Goal: Obtain resource: Download file/media

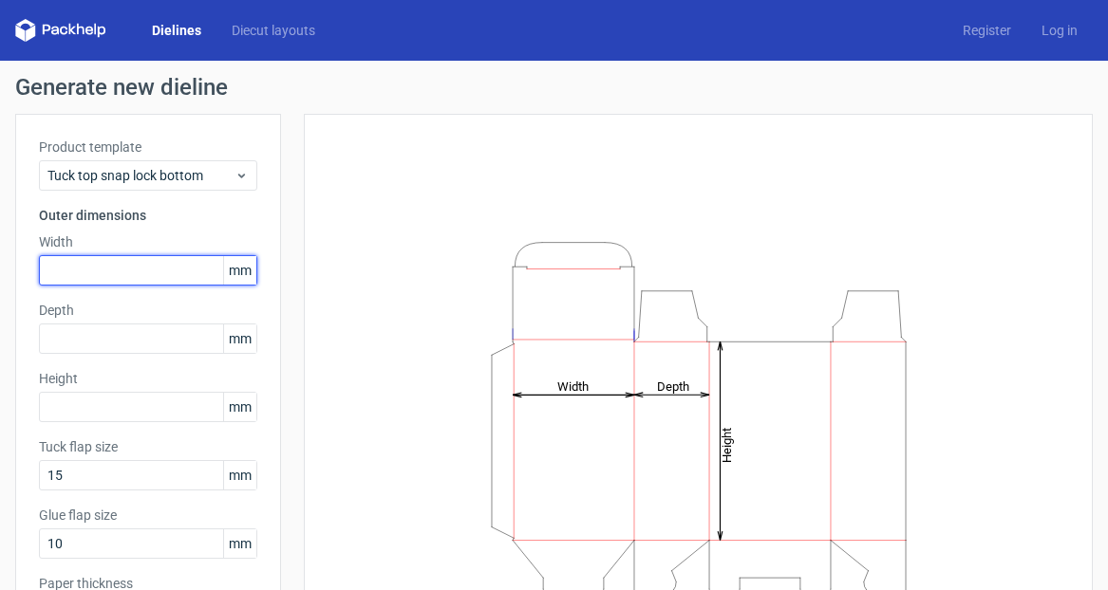
click at [161, 261] on input "text" at bounding box center [148, 270] width 218 height 30
type input "160"
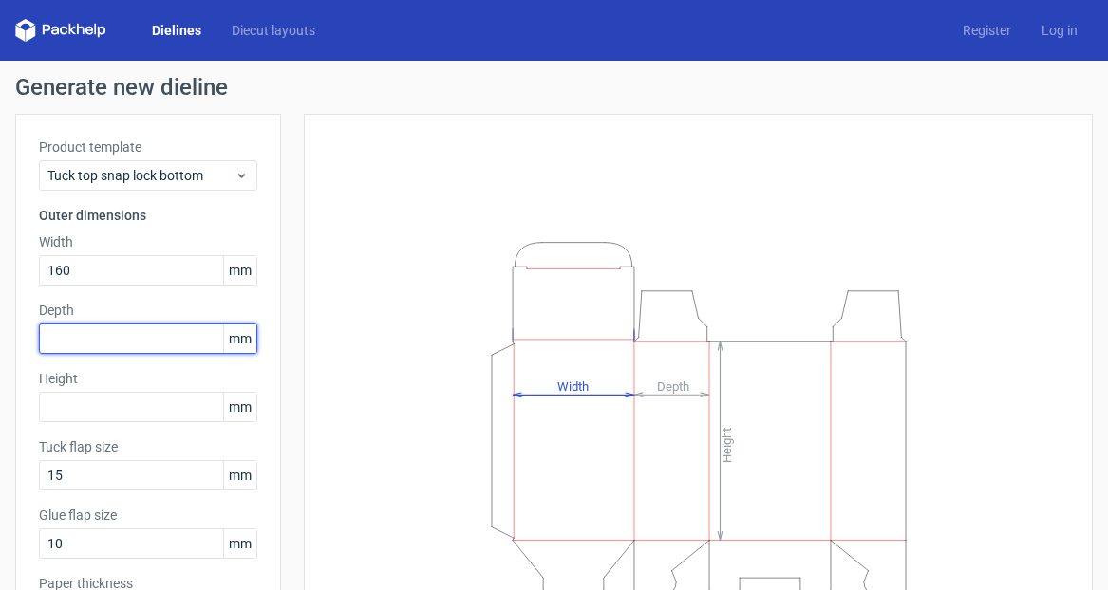
click at [108, 335] on input "text" at bounding box center [148, 339] width 218 height 30
type input "130"
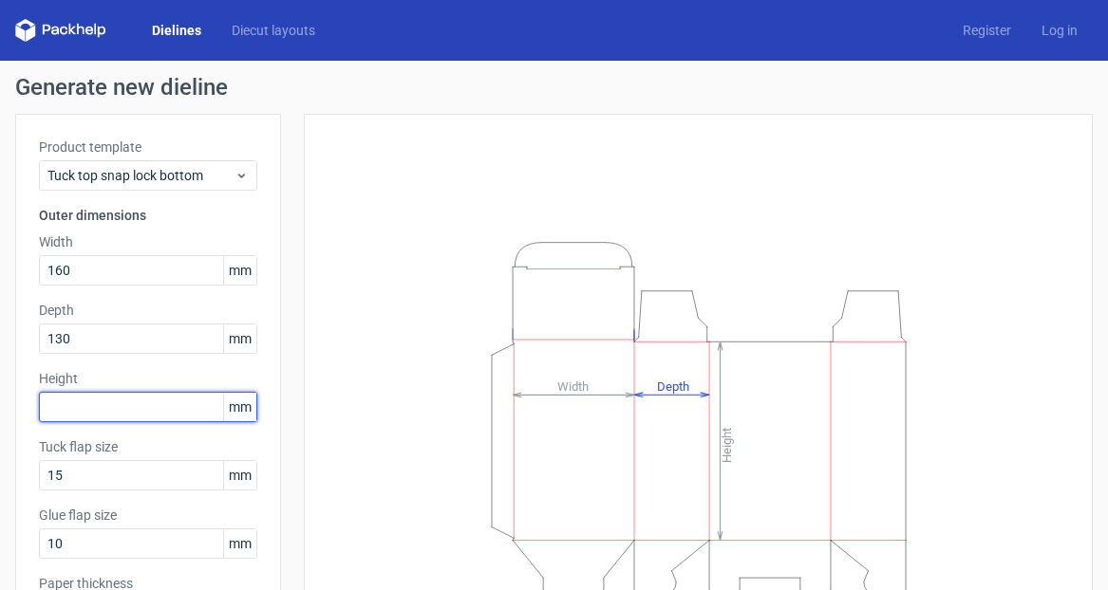
click at [55, 414] on input "text" at bounding box center [148, 407] width 218 height 30
type input "70"
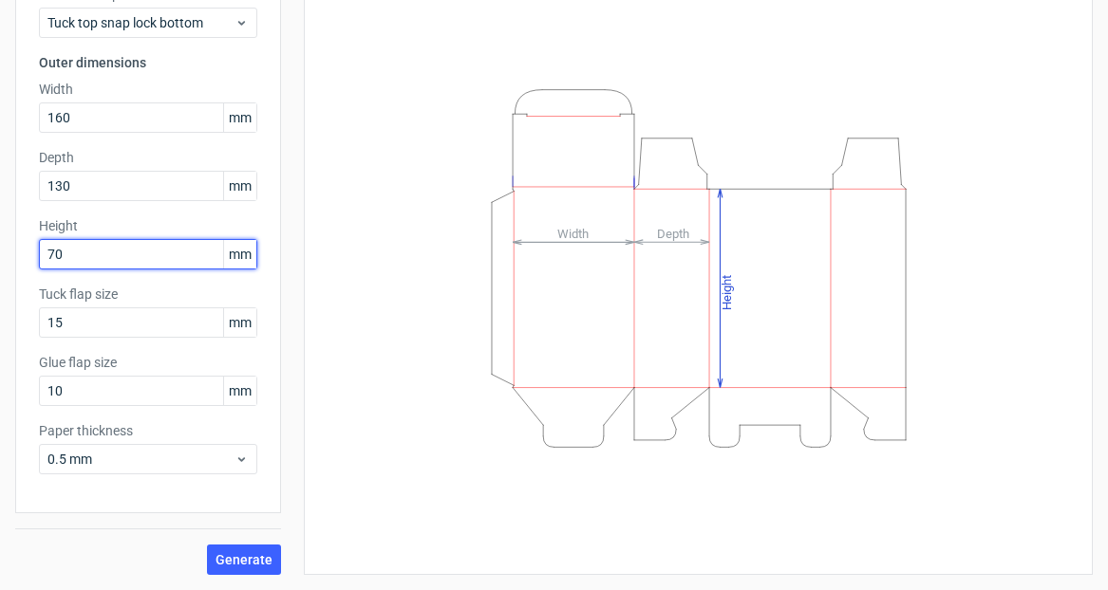
scroll to position [153, 0]
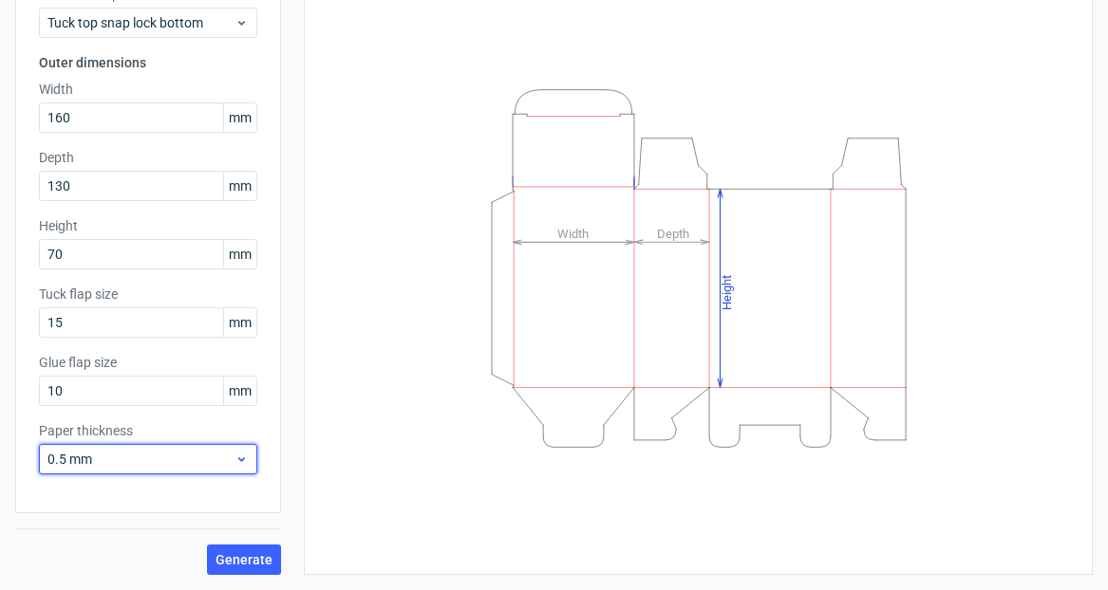
click at [245, 457] on icon at bounding box center [241, 459] width 14 height 15
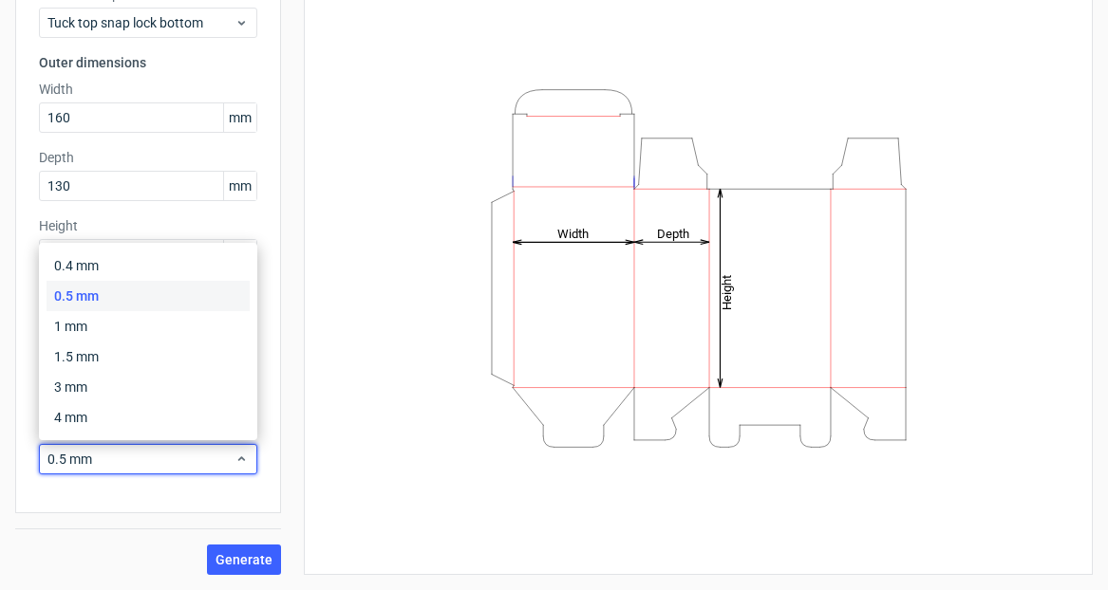
scroll to position [0, 0]
click at [144, 259] on div "0.4 mm" at bounding box center [148, 266] width 203 height 30
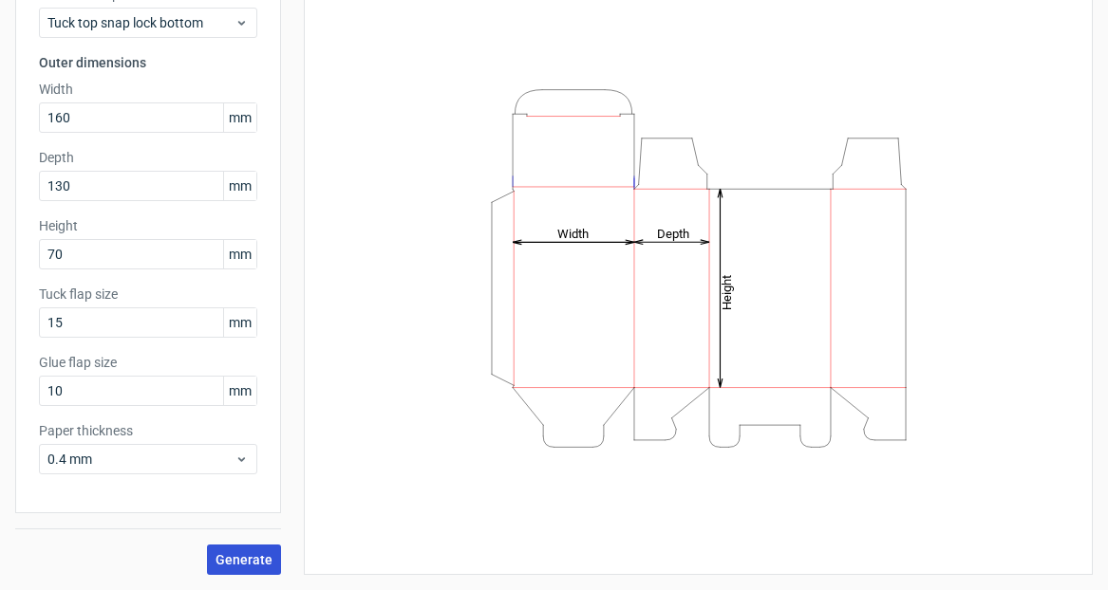
scroll to position [153, 0]
click at [257, 559] on span "Generate" at bounding box center [243, 559] width 57 height 13
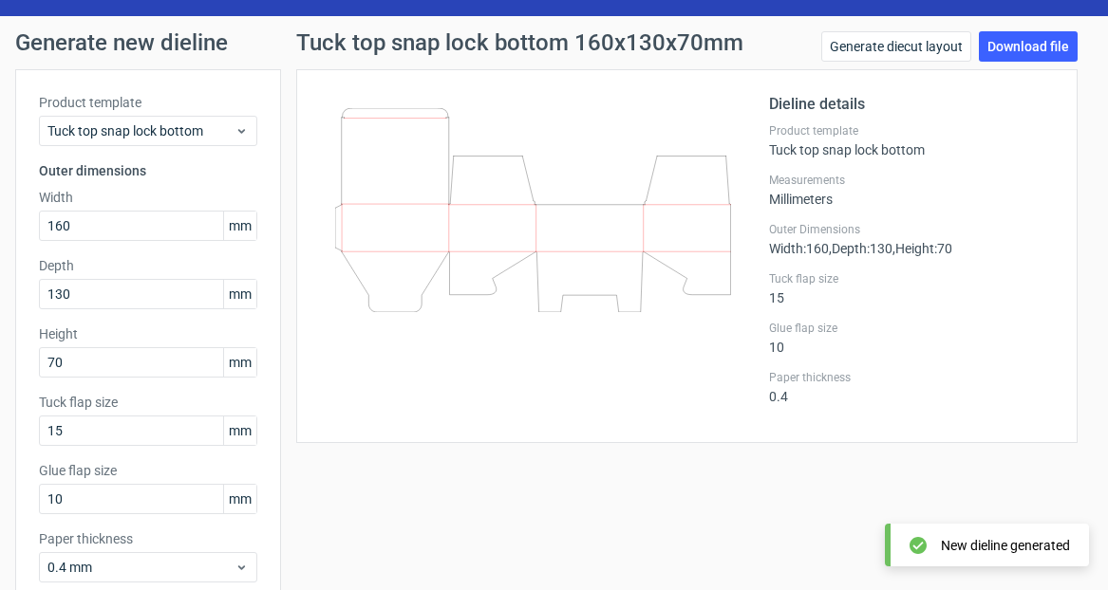
scroll to position [32, 0]
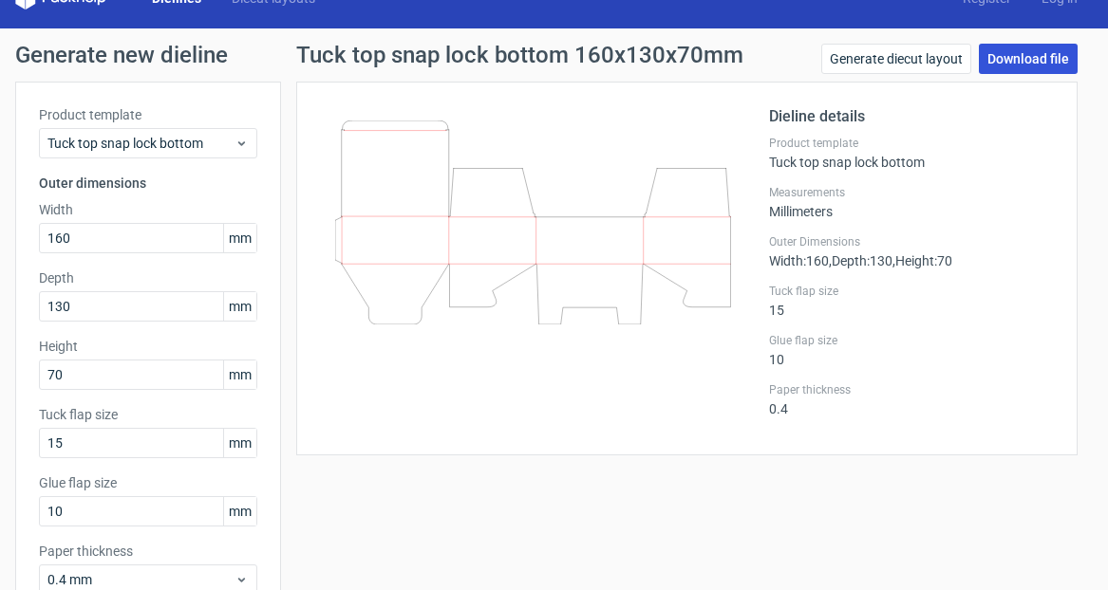
click at [1023, 61] on link "Download file" at bounding box center [1028, 59] width 99 height 30
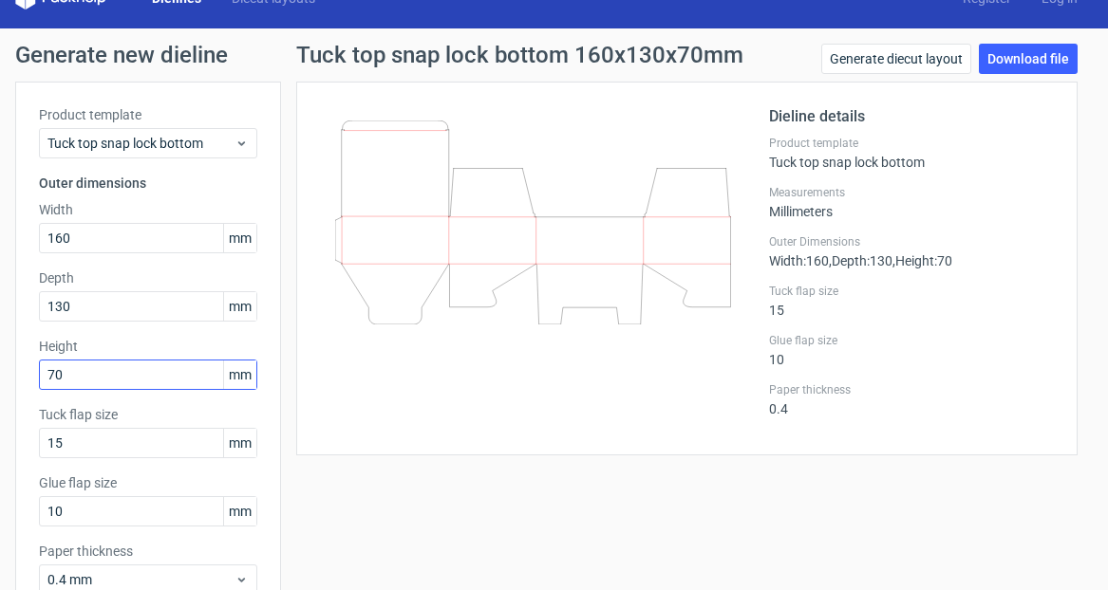
scroll to position [33, 0]
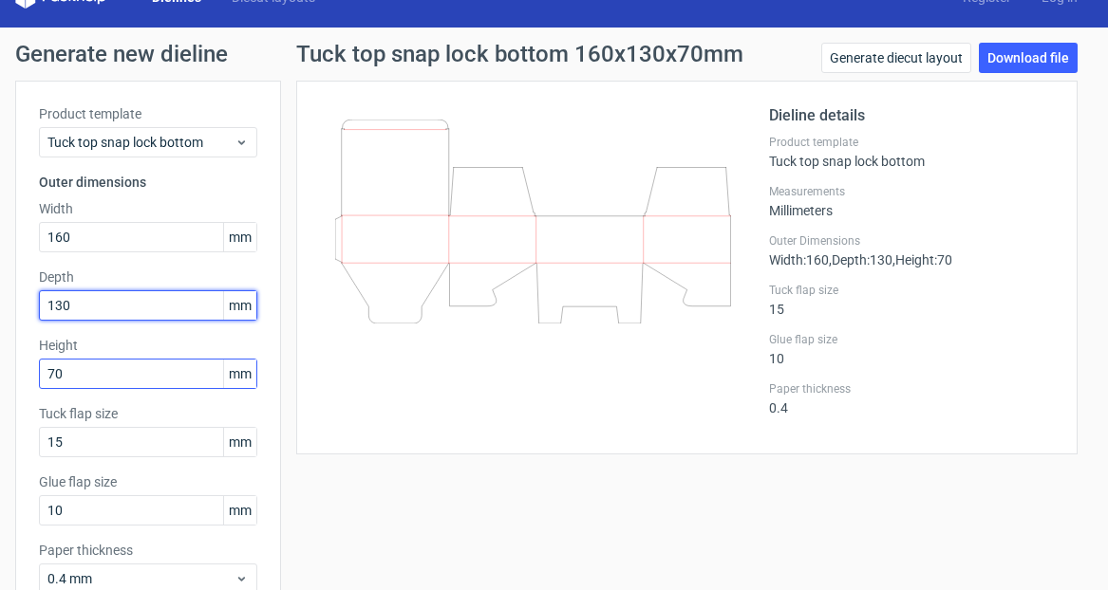
click at [61, 305] on input "130" at bounding box center [148, 305] width 218 height 30
type input "1"
type input "70"
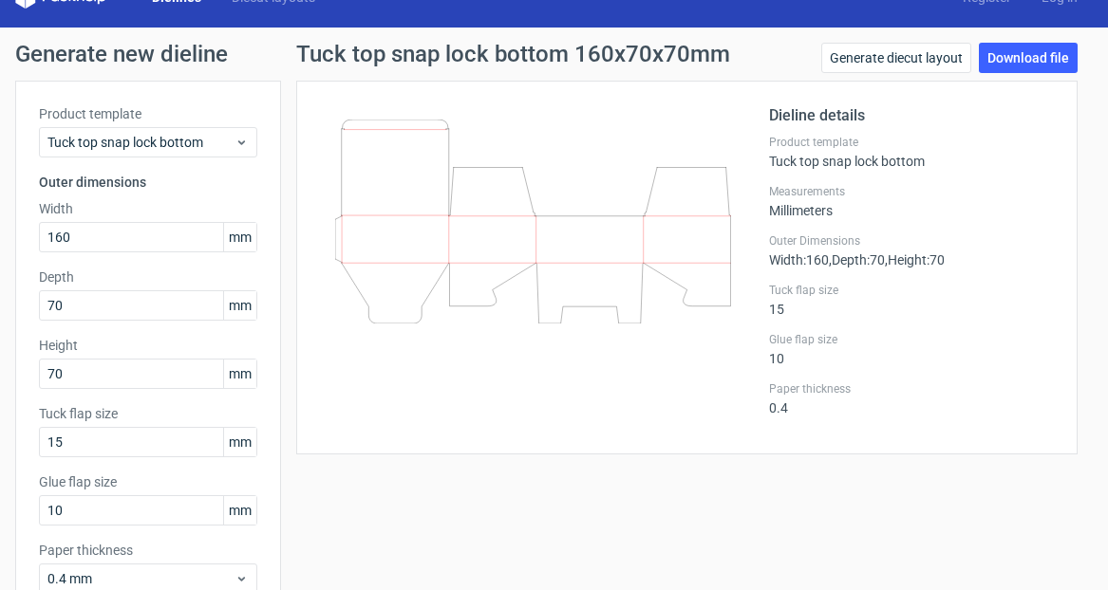
click at [131, 338] on label "Height" at bounding box center [148, 345] width 218 height 19
click at [151, 306] on input "70" at bounding box center [148, 305] width 218 height 30
click at [134, 382] on input "70" at bounding box center [148, 374] width 218 height 30
click at [451, 433] on div "Dieline details Product template Tuck top snap lock bottom Measurements Millime…" at bounding box center [686, 268] width 781 height 374
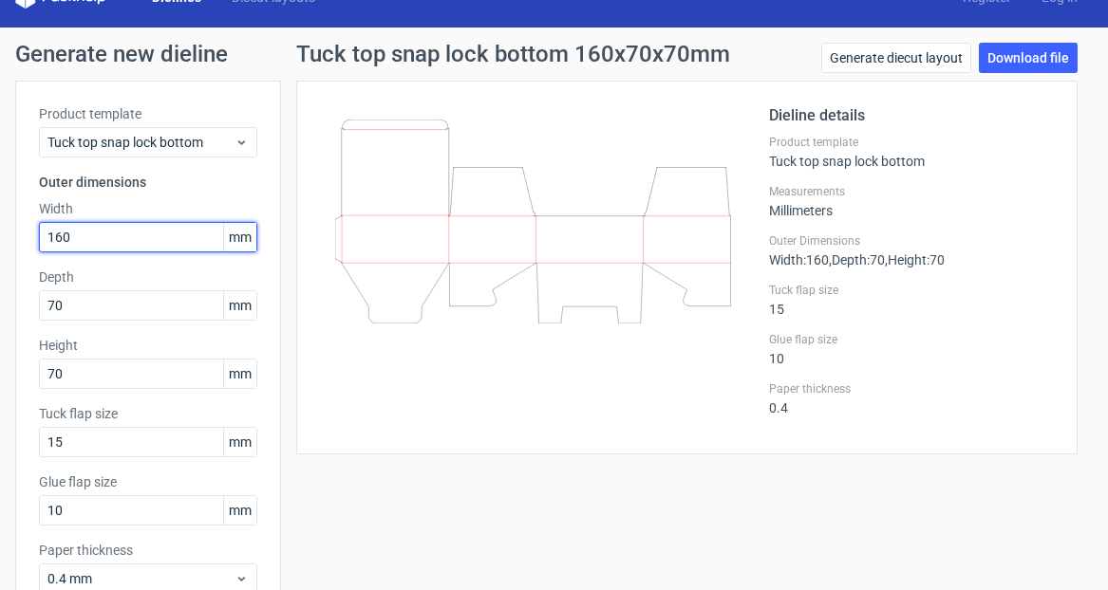
click at [172, 240] on input "160" at bounding box center [148, 237] width 218 height 30
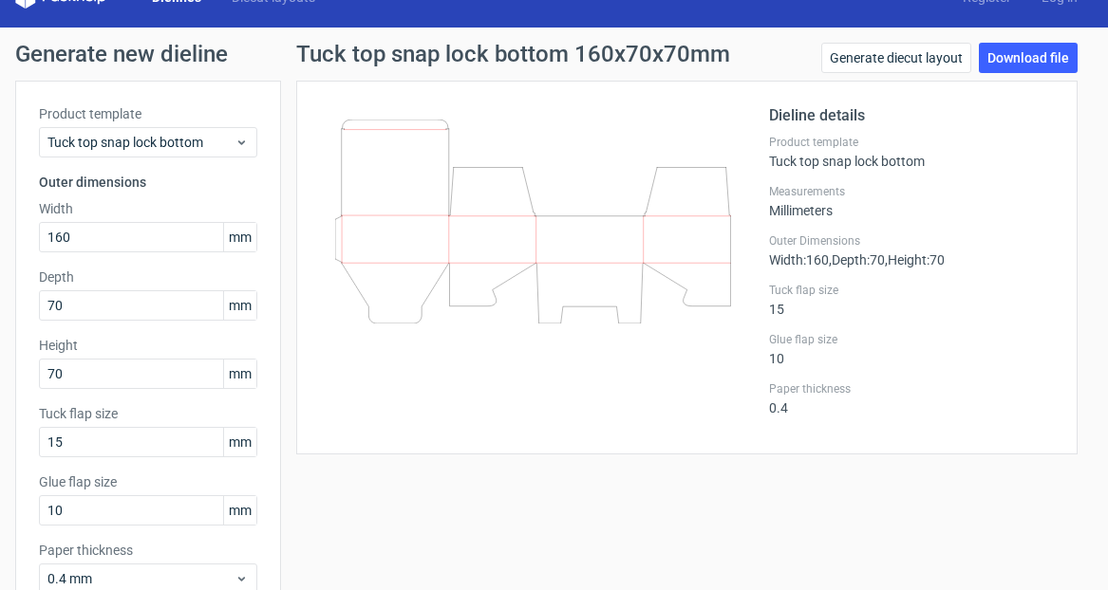
click at [420, 427] on div at bounding box center [544, 267] width 449 height 326
click at [103, 379] on input "70" at bounding box center [148, 374] width 218 height 30
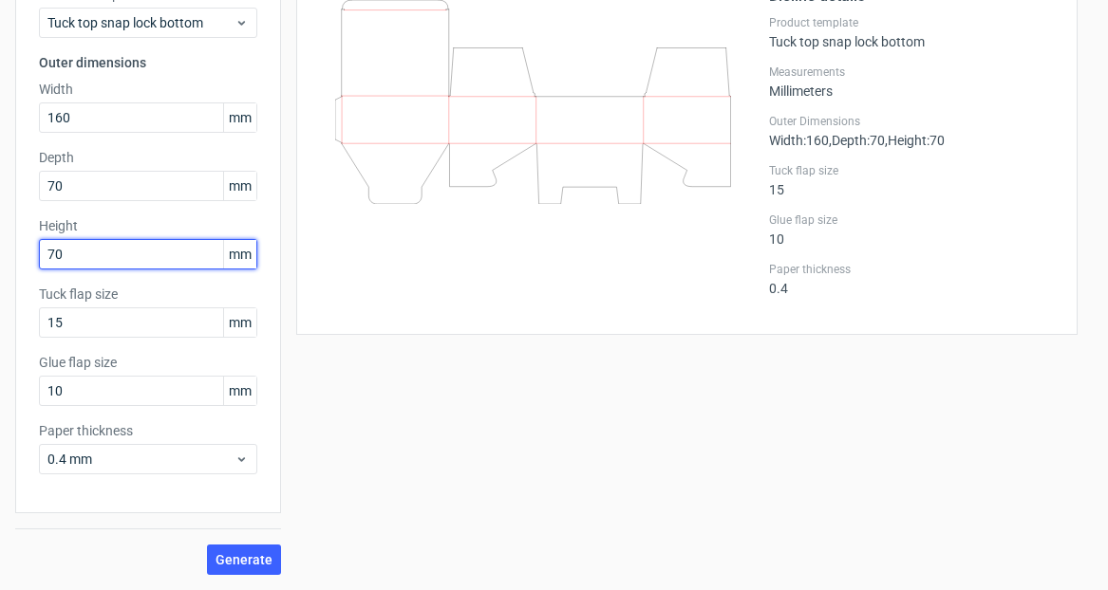
scroll to position [153, 0]
click at [238, 568] on button "Generate" at bounding box center [244, 560] width 74 height 30
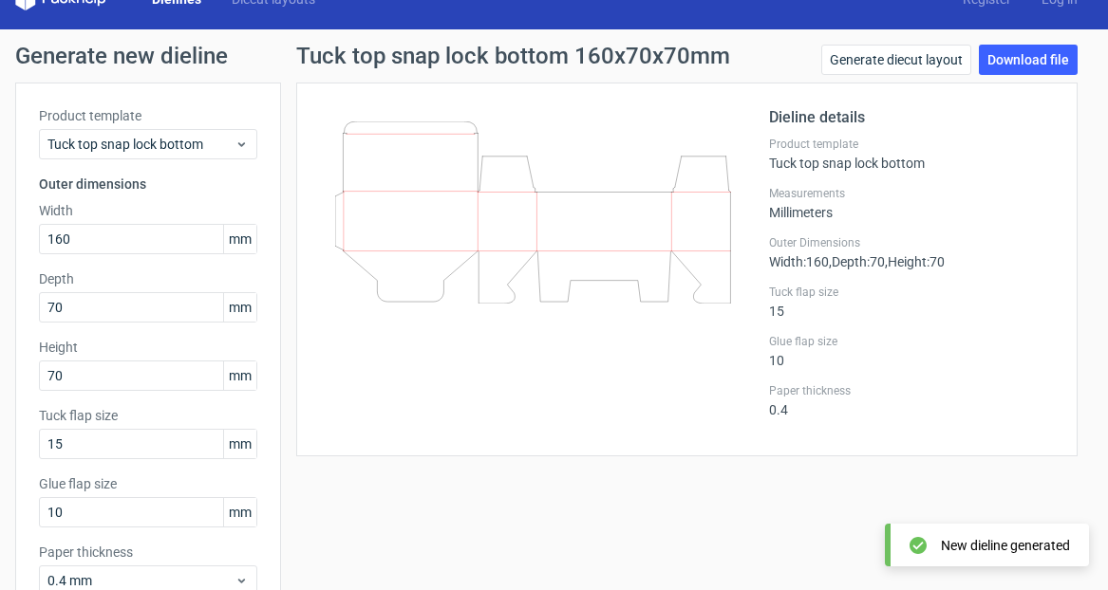
scroll to position [28, 0]
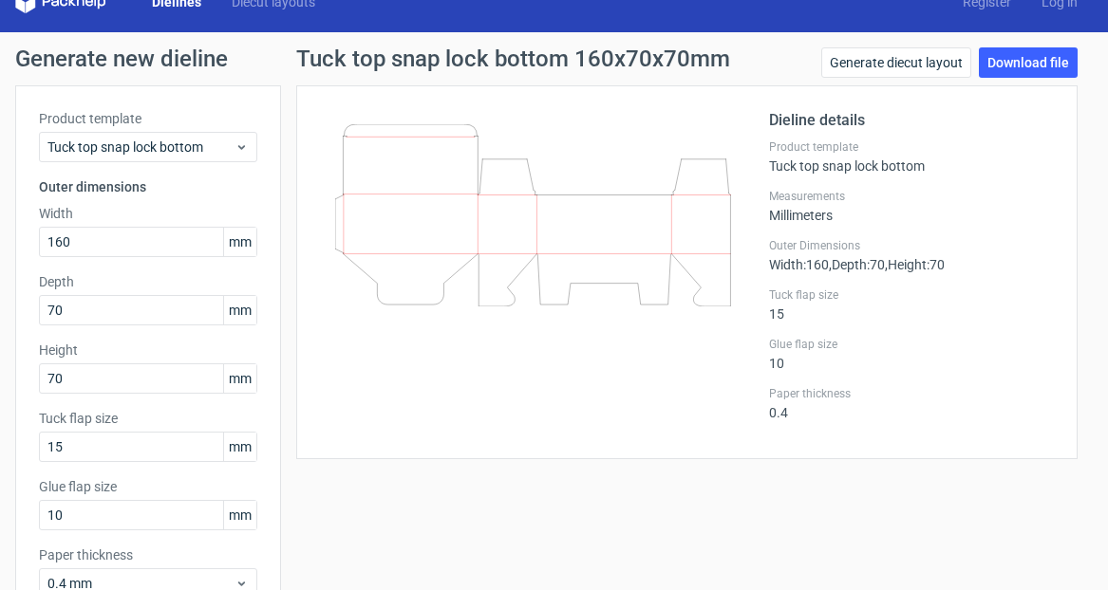
click at [567, 507] on div "Tuck top snap lock bottom 160x70x70mm Generate diecut layout Download file Diel…" at bounding box center [686, 373] width 811 height 652
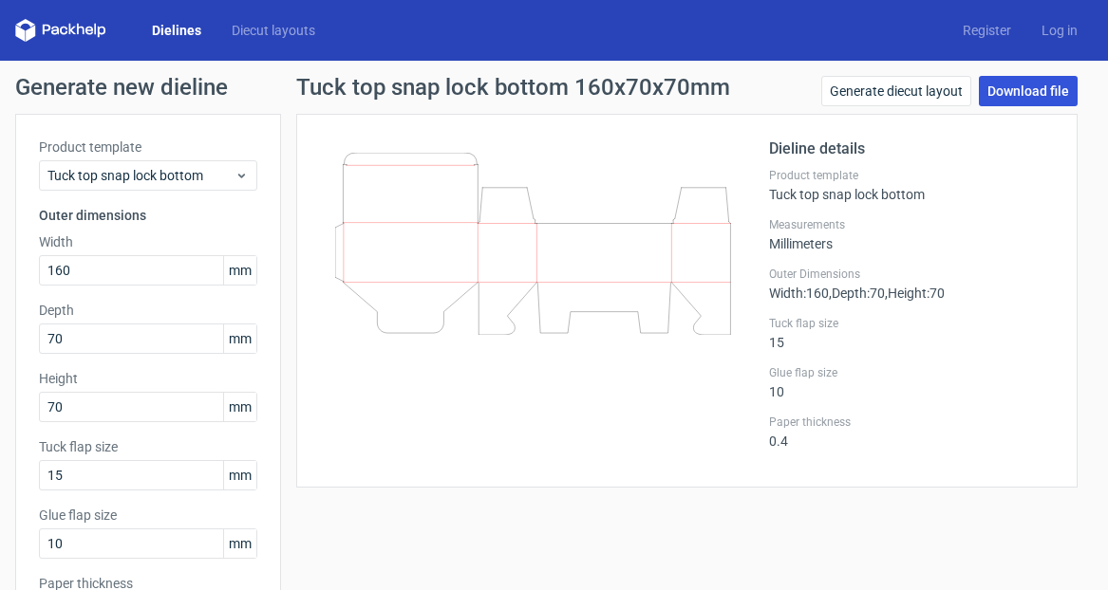
scroll to position [0, 0]
click at [1024, 89] on link "Download file" at bounding box center [1028, 91] width 99 height 30
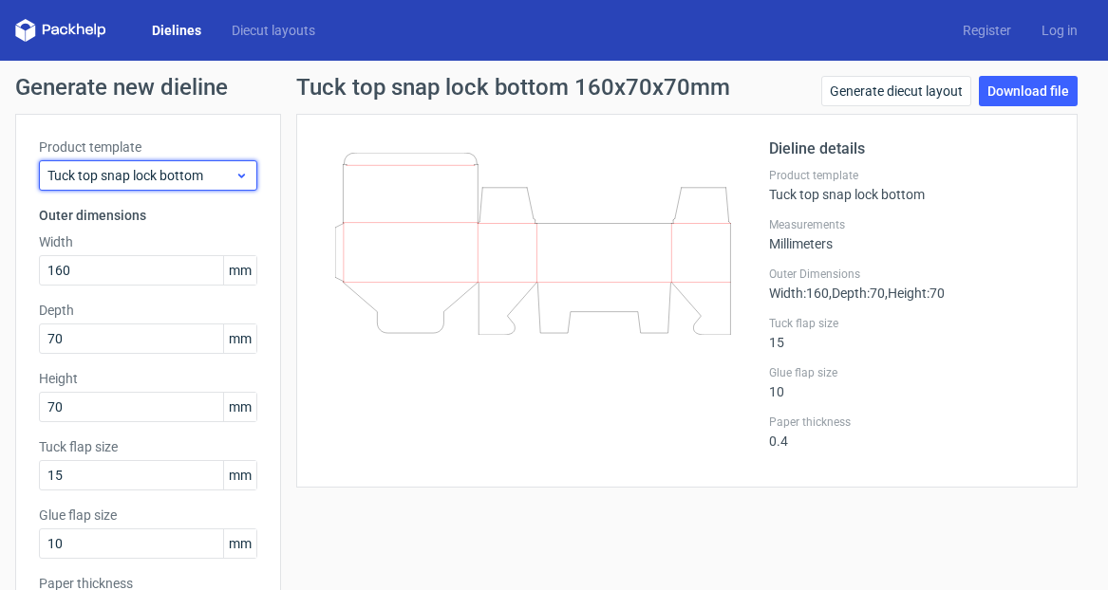
click at [236, 177] on icon at bounding box center [241, 175] width 14 height 15
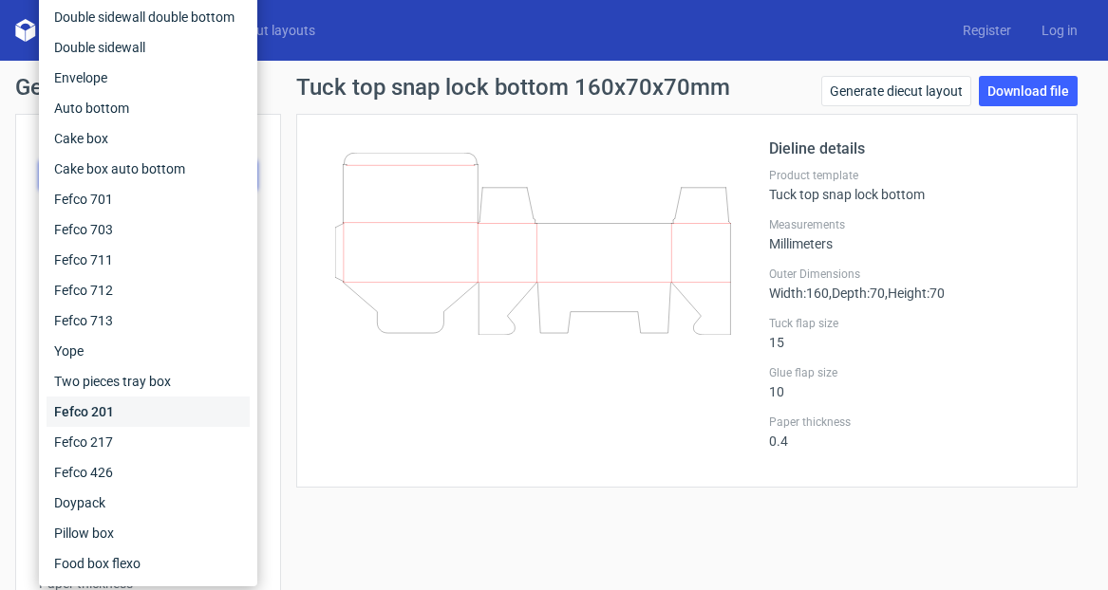
click at [104, 407] on div "Fefco 201" at bounding box center [148, 412] width 203 height 30
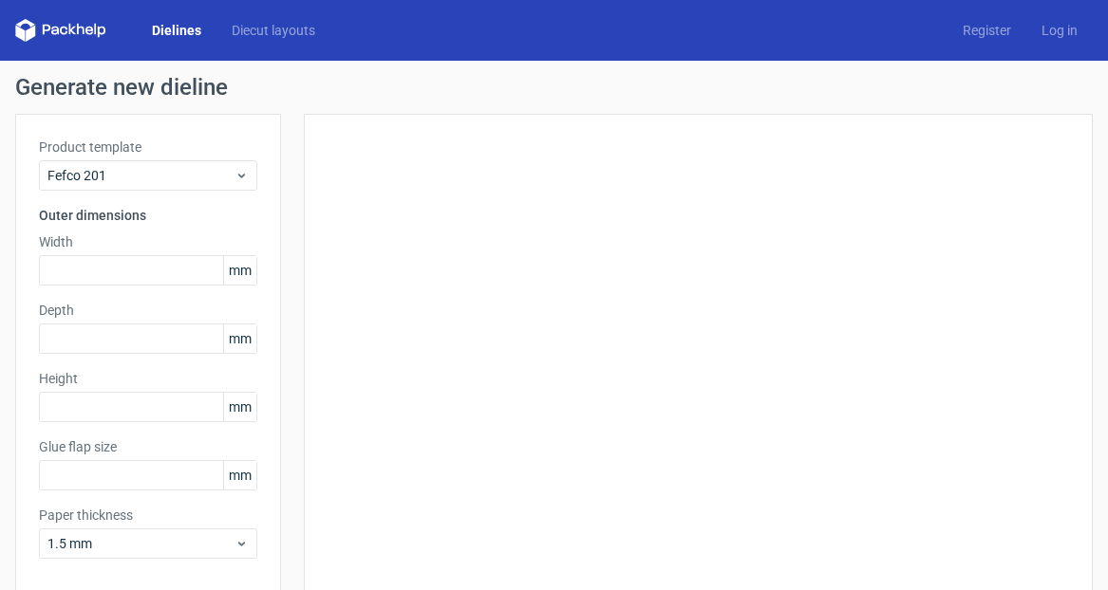
type input "20"
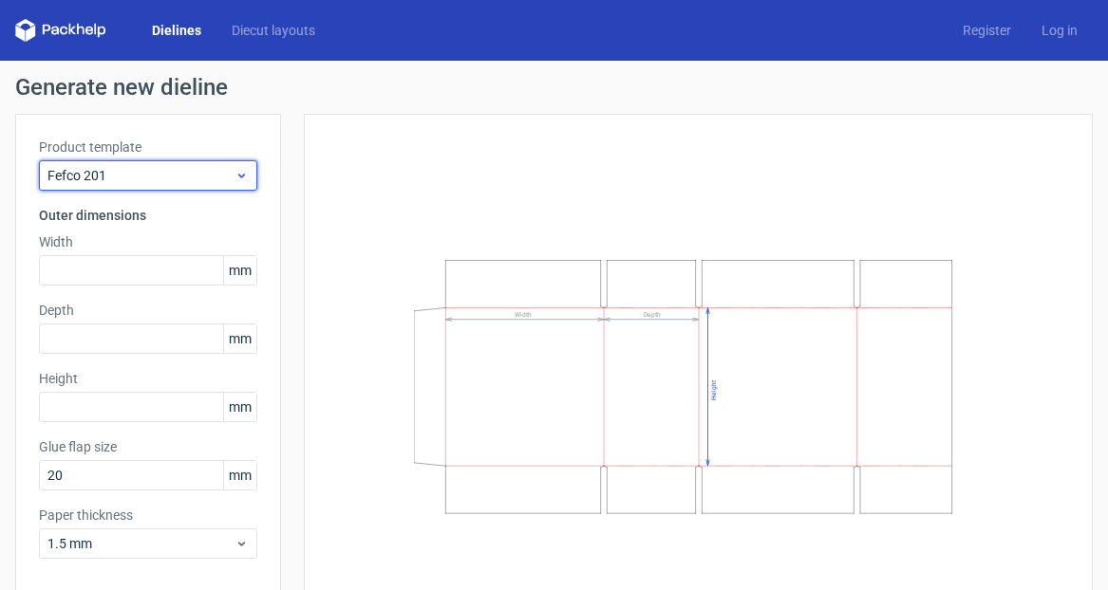
click at [243, 175] on use at bounding box center [241, 176] width 7 height 5
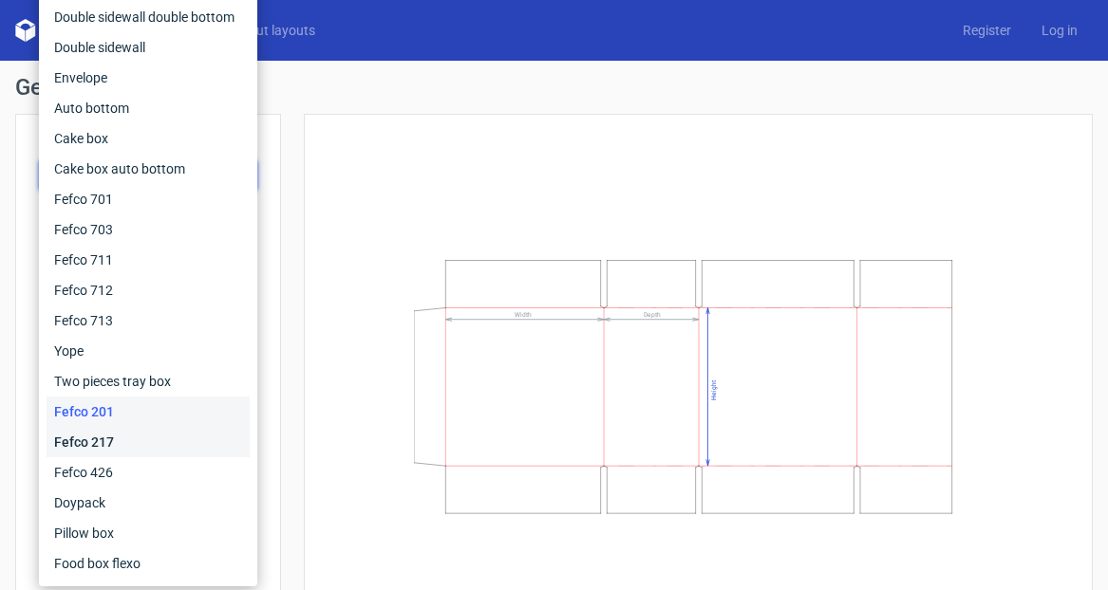
click at [124, 439] on div "Fefco 217" at bounding box center [148, 442] width 203 height 30
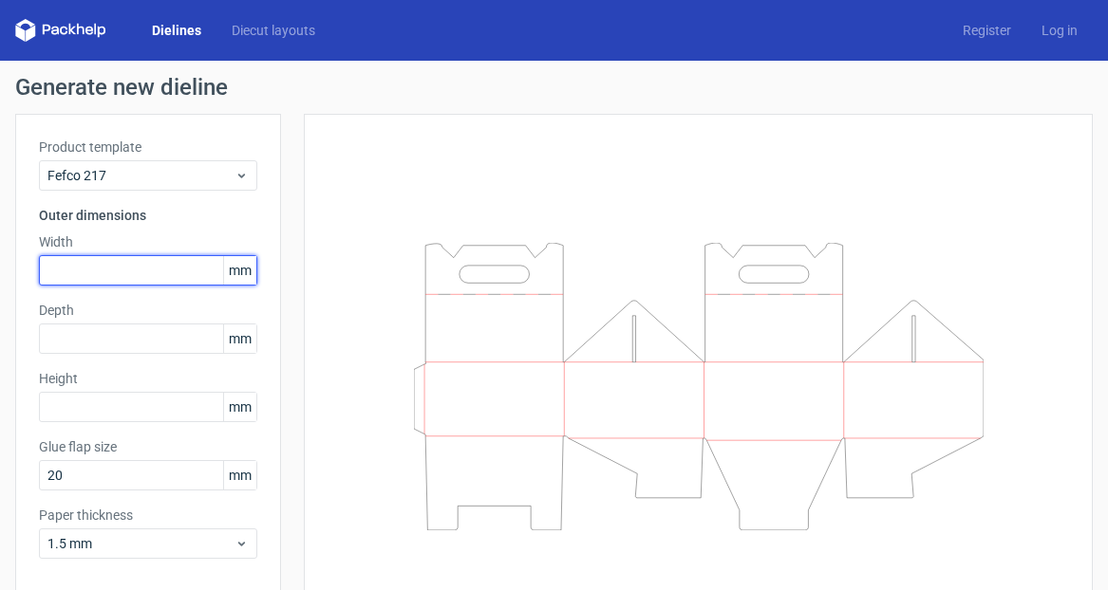
click at [110, 273] on input "text" at bounding box center [148, 270] width 218 height 30
type input "2"
type input "160"
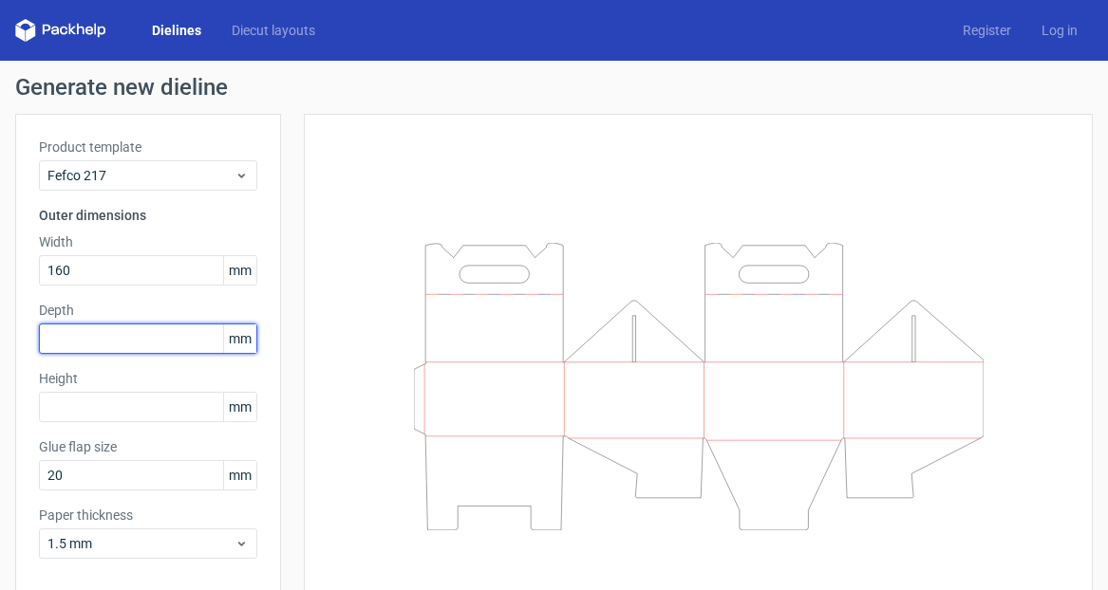
click at [61, 341] on input "text" at bounding box center [148, 339] width 218 height 30
type input "130"
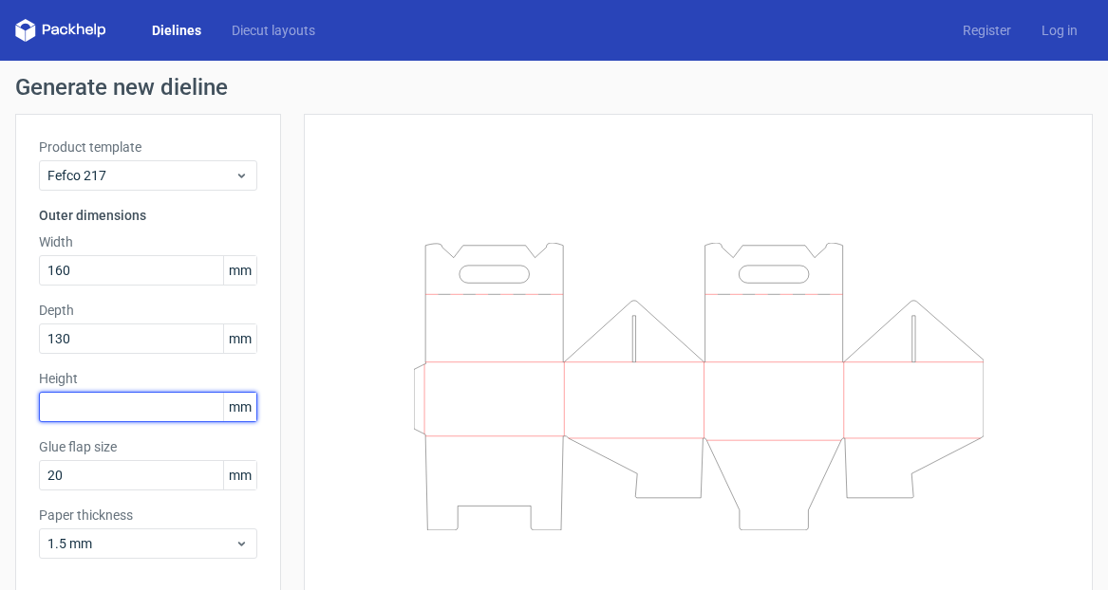
click at [65, 413] on input "text" at bounding box center [148, 407] width 218 height 30
type input "6"
type input "70"
click at [348, 512] on div at bounding box center [697, 387] width 741 height 498
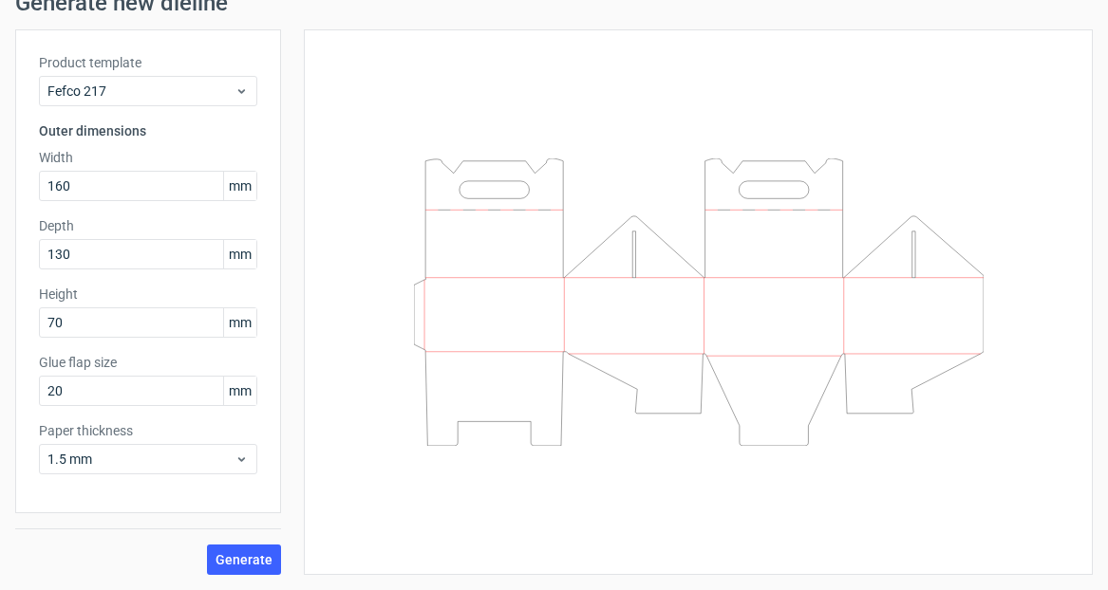
scroll to position [84, 0]
click at [233, 458] on span "1.5 mm" at bounding box center [140, 459] width 187 height 19
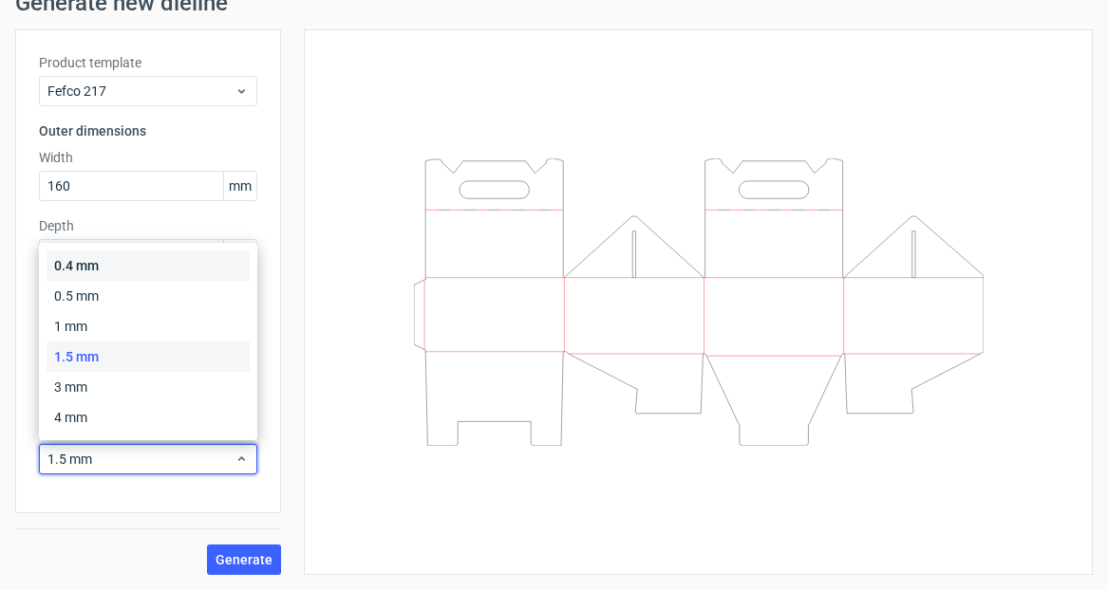
click at [178, 270] on div "0.4 mm" at bounding box center [148, 266] width 203 height 30
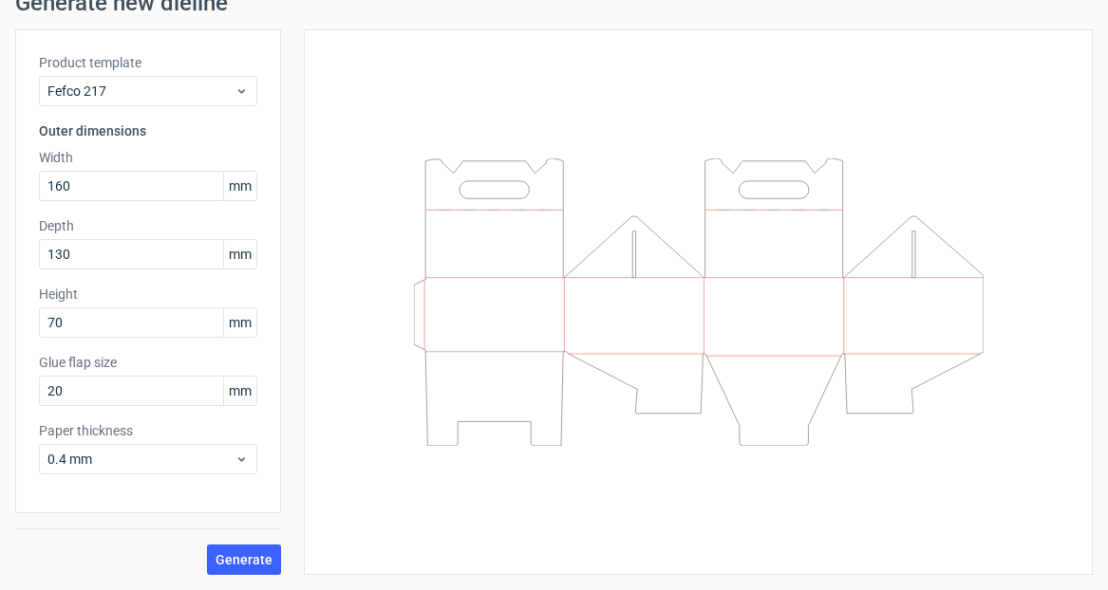
click at [315, 459] on div at bounding box center [698, 302] width 789 height 546
click at [249, 560] on span "Generate" at bounding box center [243, 559] width 57 height 13
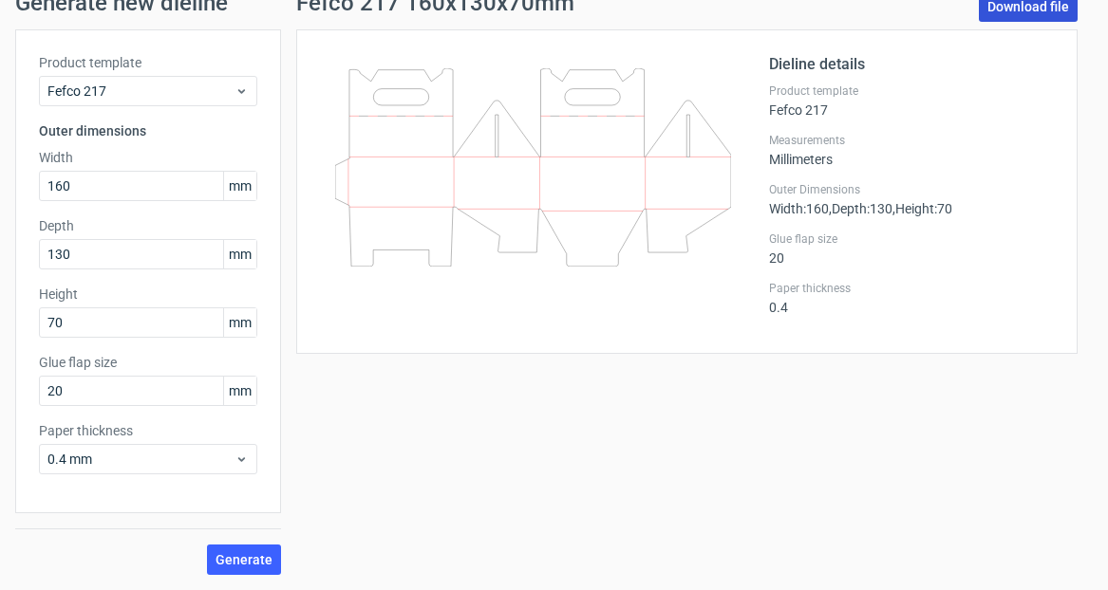
click at [1014, 5] on link "Download file" at bounding box center [1028, 6] width 99 height 30
click at [60, 257] on input "130" at bounding box center [148, 254] width 218 height 30
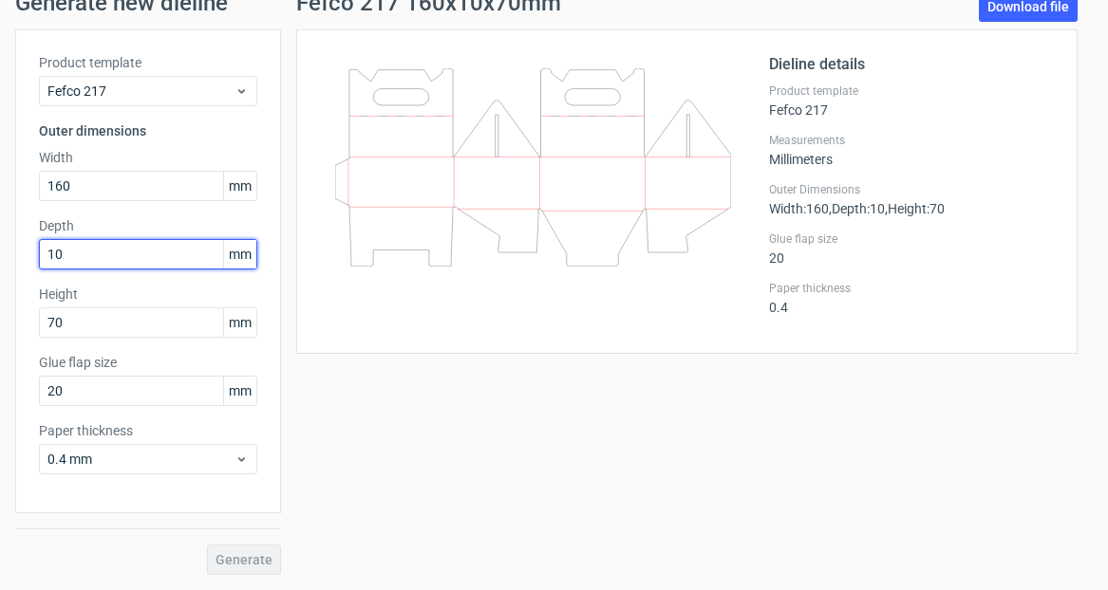
type input "1"
type input "70"
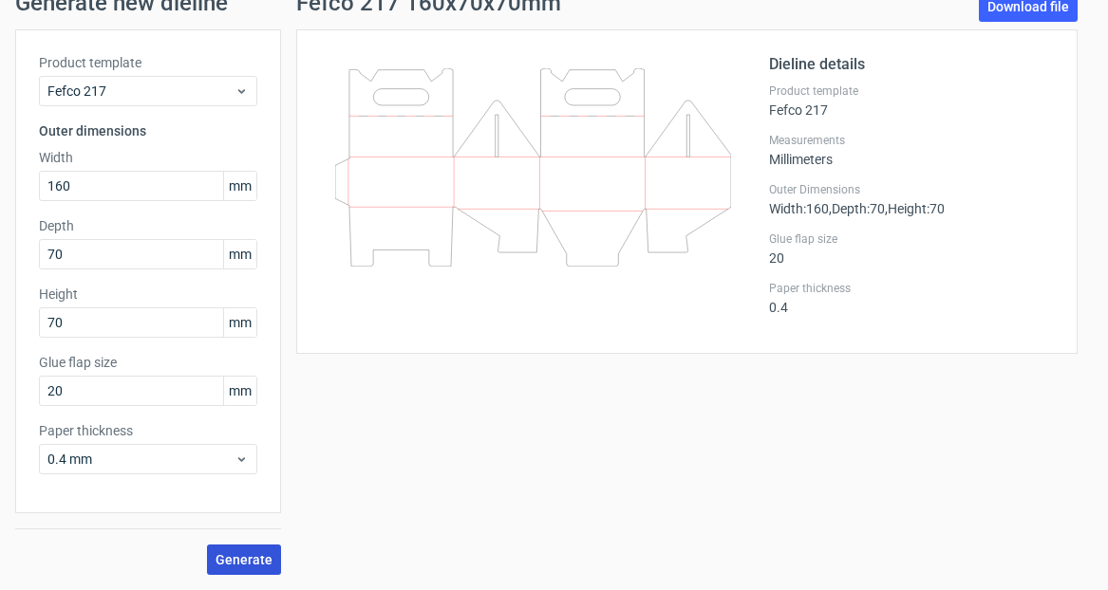
click at [224, 555] on span "Generate" at bounding box center [243, 559] width 57 height 13
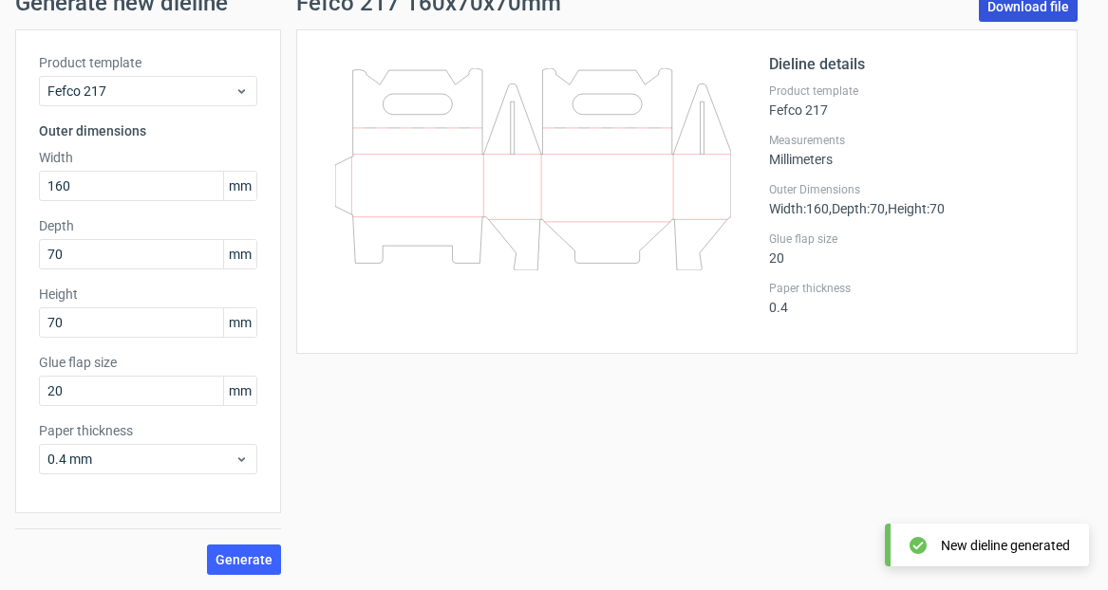
click at [1029, 7] on link "Download file" at bounding box center [1028, 6] width 99 height 30
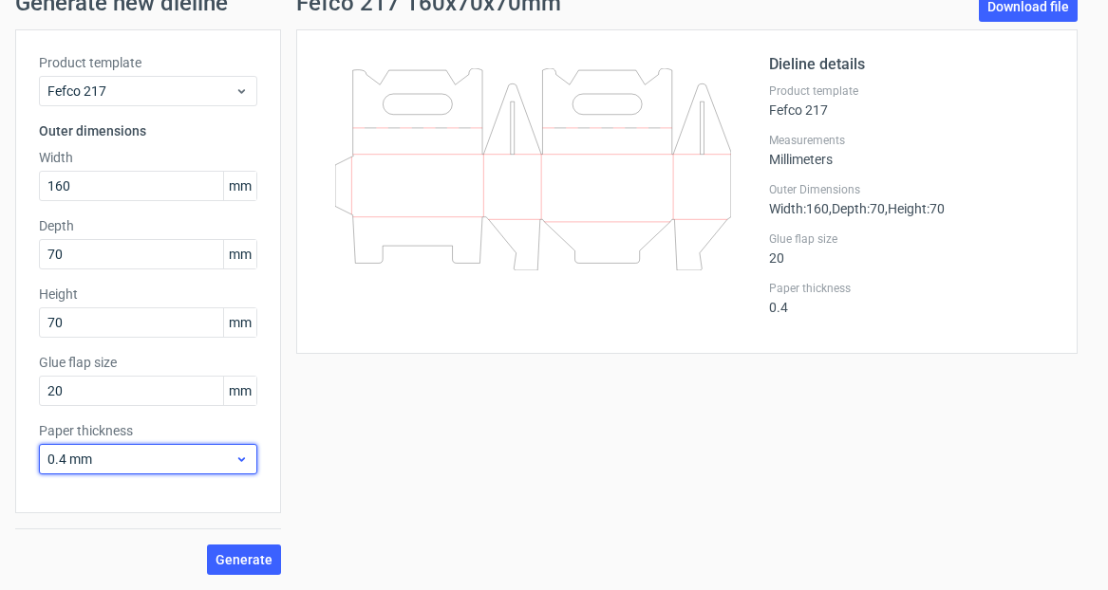
click at [244, 457] on icon at bounding box center [241, 459] width 14 height 15
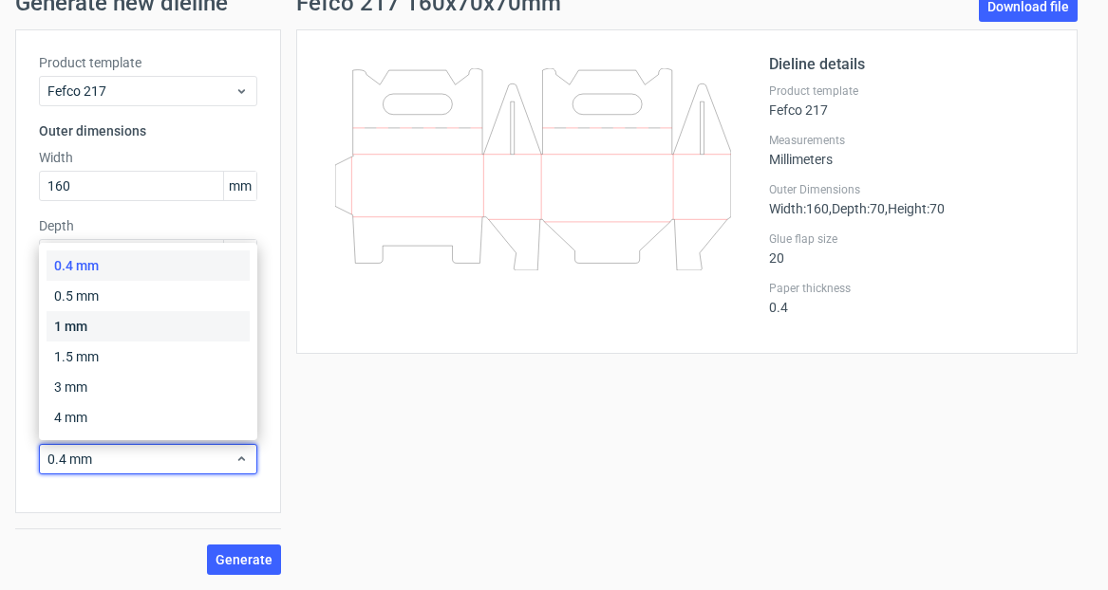
click at [193, 325] on div "1 mm" at bounding box center [148, 326] width 203 height 30
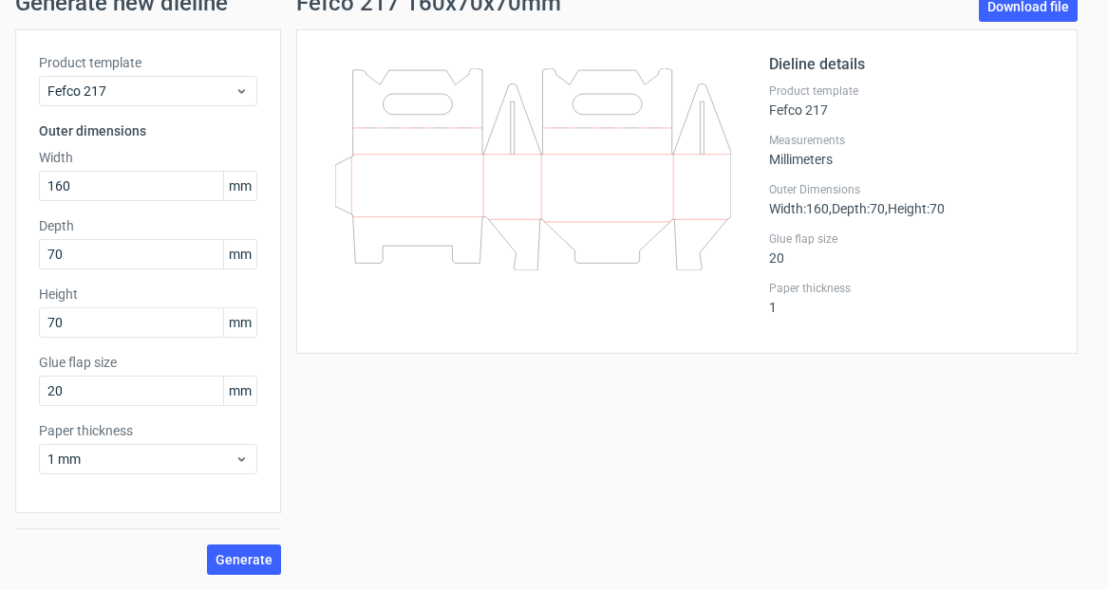
click at [618, 554] on div "Fefco 217 160x70x70mm Download file Dieline details Product template Fefco 217 …" at bounding box center [686, 283] width 811 height 584
click at [62, 174] on input "160" at bounding box center [148, 186] width 218 height 30
click at [61, 184] on input "160" at bounding box center [148, 186] width 218 height 30
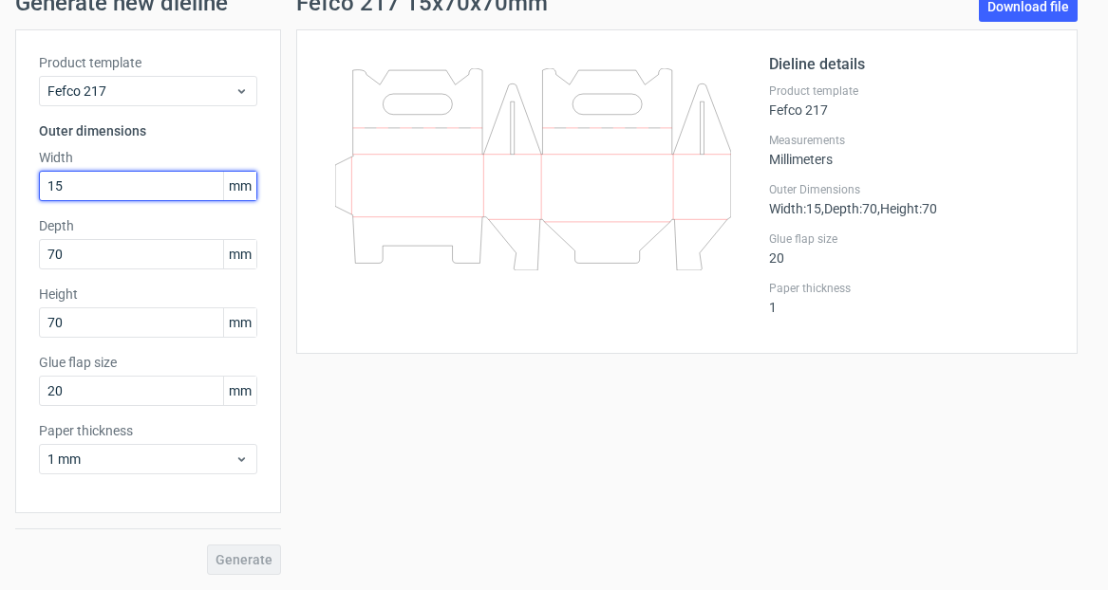
type input "150"
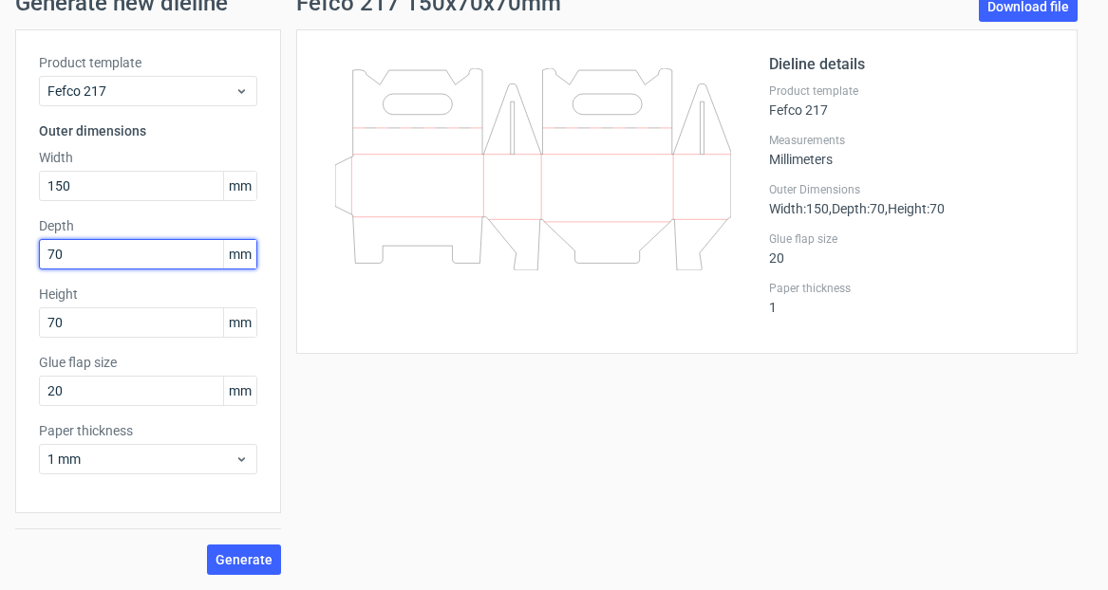
click at [59, 257] on input "70" at bounding box center [148, 254] width 218 height 30
type input "7"
type input "65"
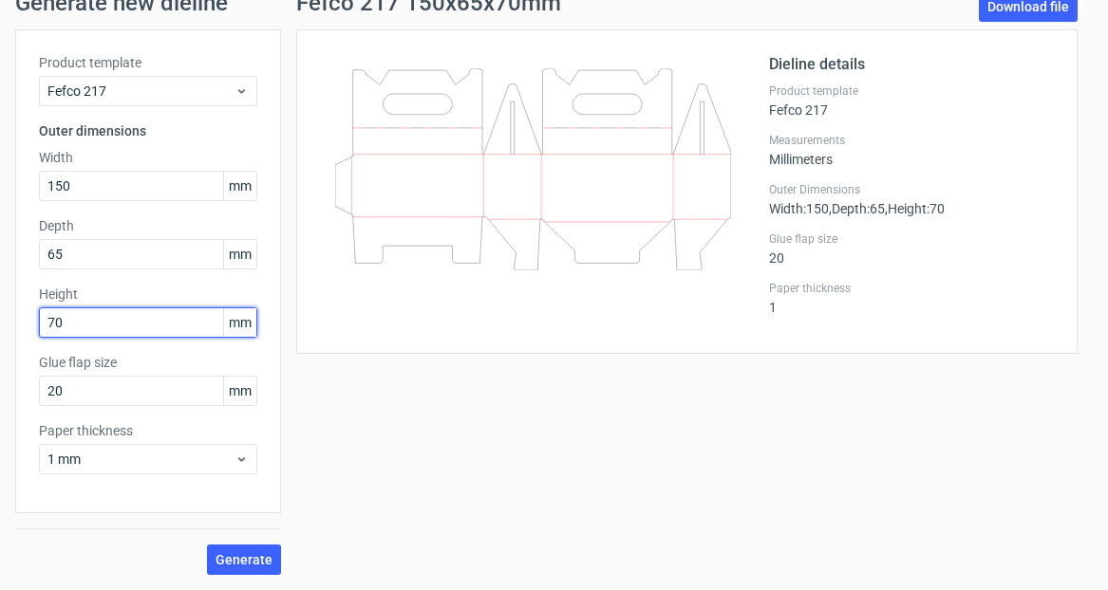
click at [74, 322] on input "70" at bounding box center [148, 323] width 218 height 30
type input "7"
type input "65"
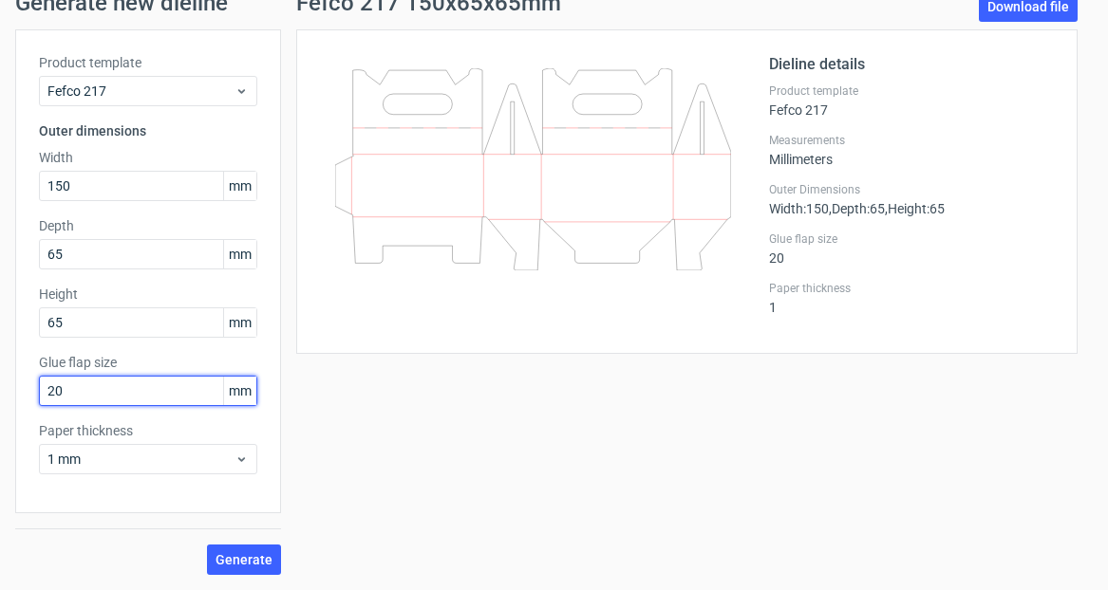
click at [95, 398] on input "20" at bounding box center [148, 391] width 218 height 30
type input "0"
type input "10"
click at [156, 526] on div "Generate" at bounding box center [148, 544] width 266 height 62
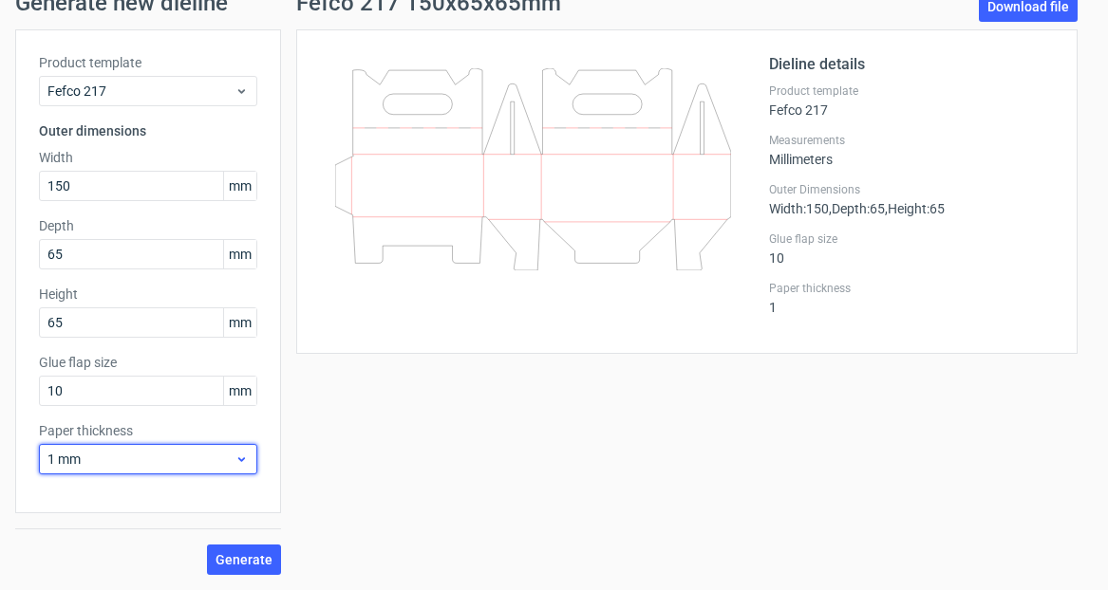
click at [195, 450] on span "1 mm" at bounding box center [140, 459] width 187 height 19
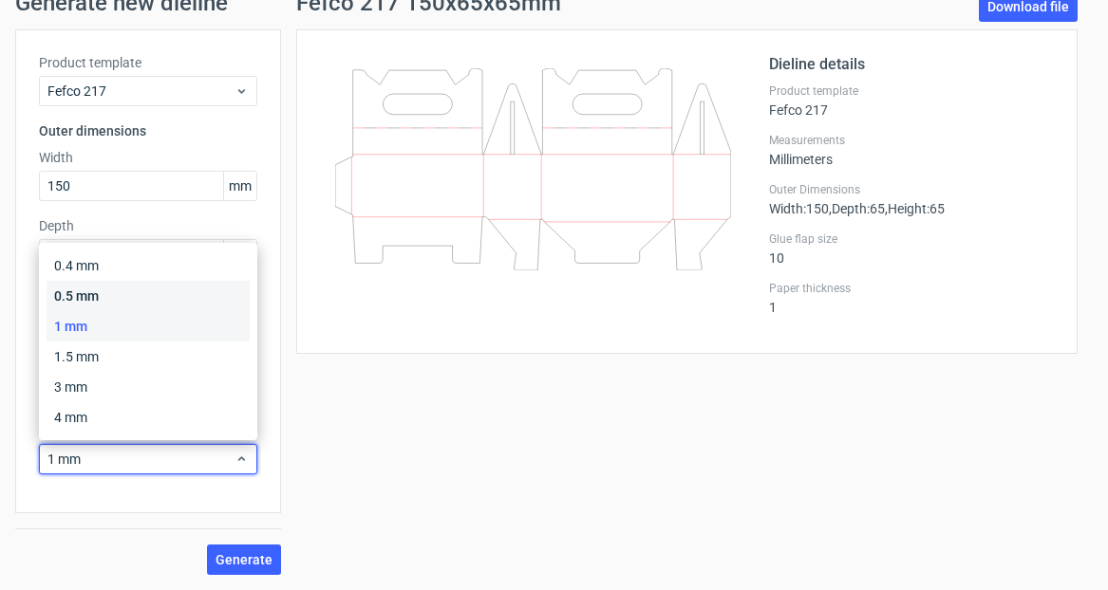
click at [144, 299] on div "0.5 mm" at bounding box center [148, 296] width 203 height 30
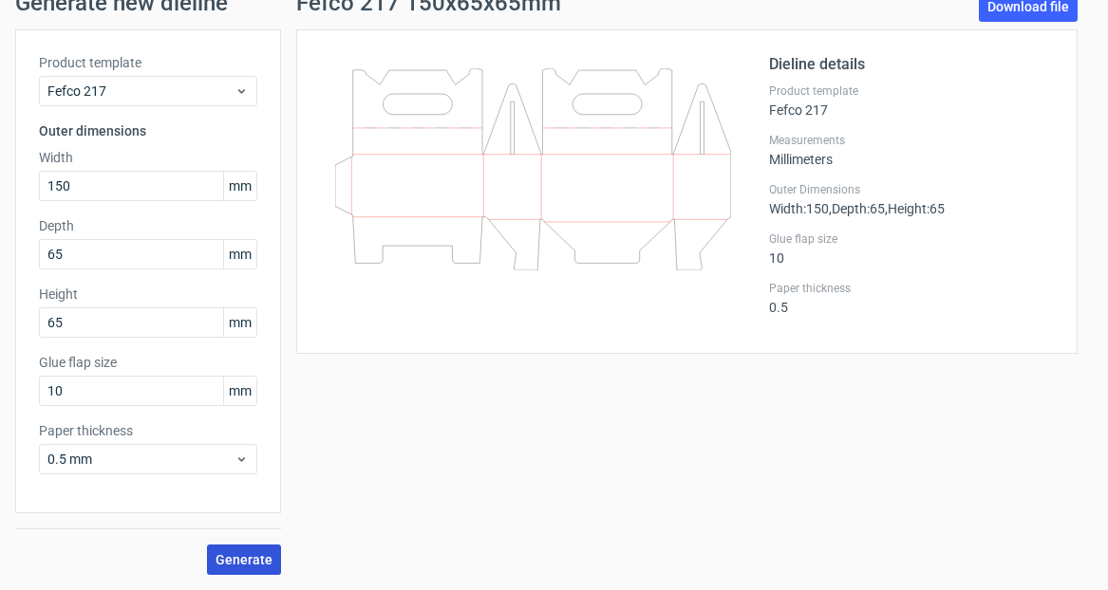
click at [246, 560] on span "Generate" at bounding box center [243, 559] width 57 height 13
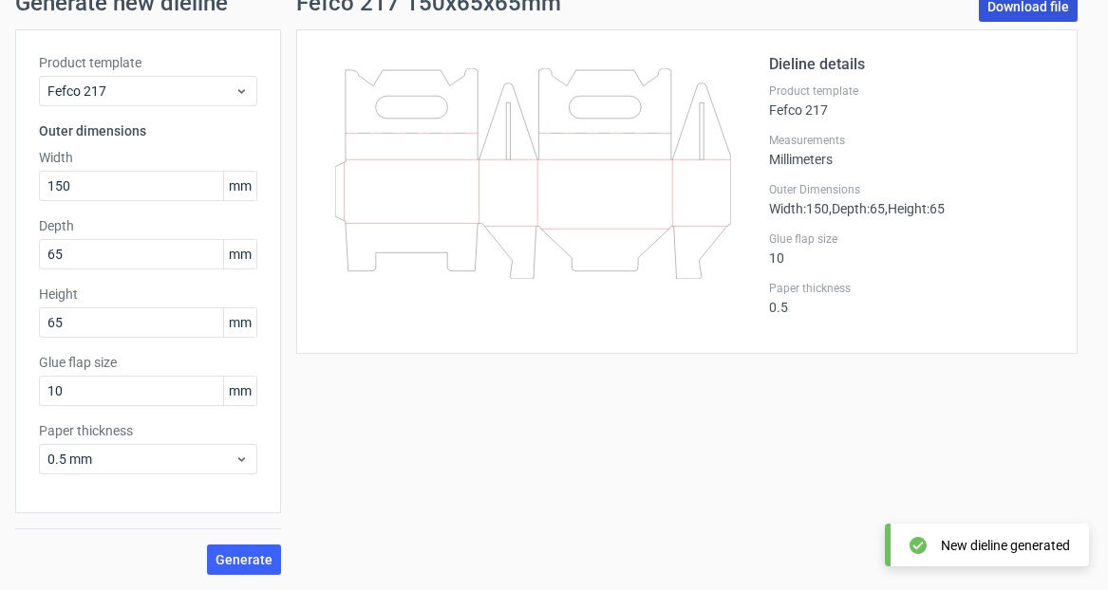
click at [1026, 3] on link "Download file" at bounding box center [1028, 6] width 99 height 30
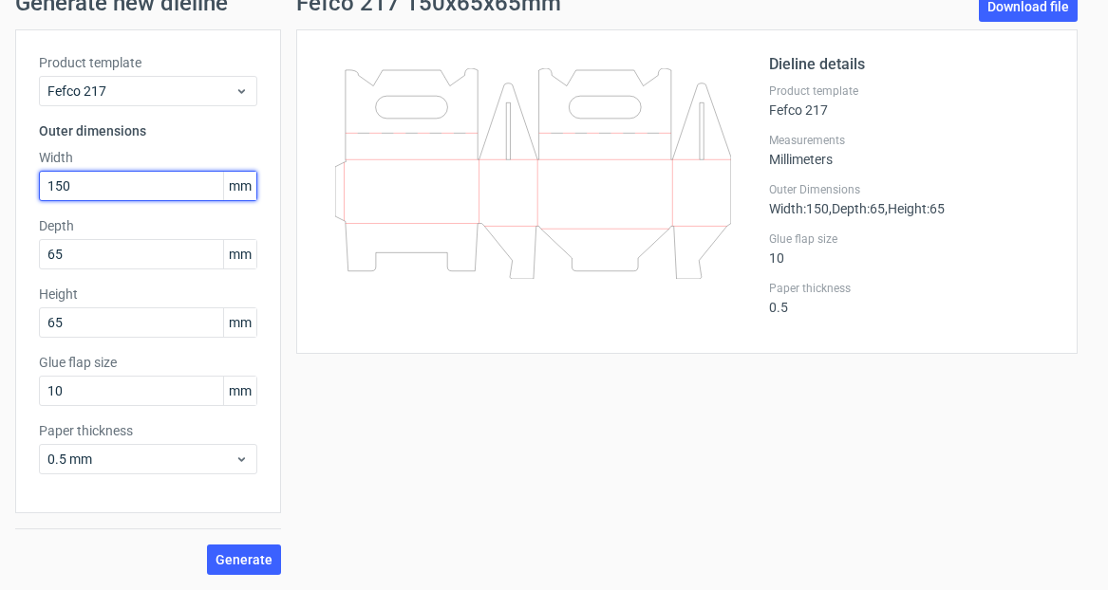
click at [65, 190] on input "150" at bounding box center [148, 186] width 218 height 30
type input "1"
type input "295"
click at [248, 557] on span "Generate" at bounding box center [243, 559] width 57 height 13
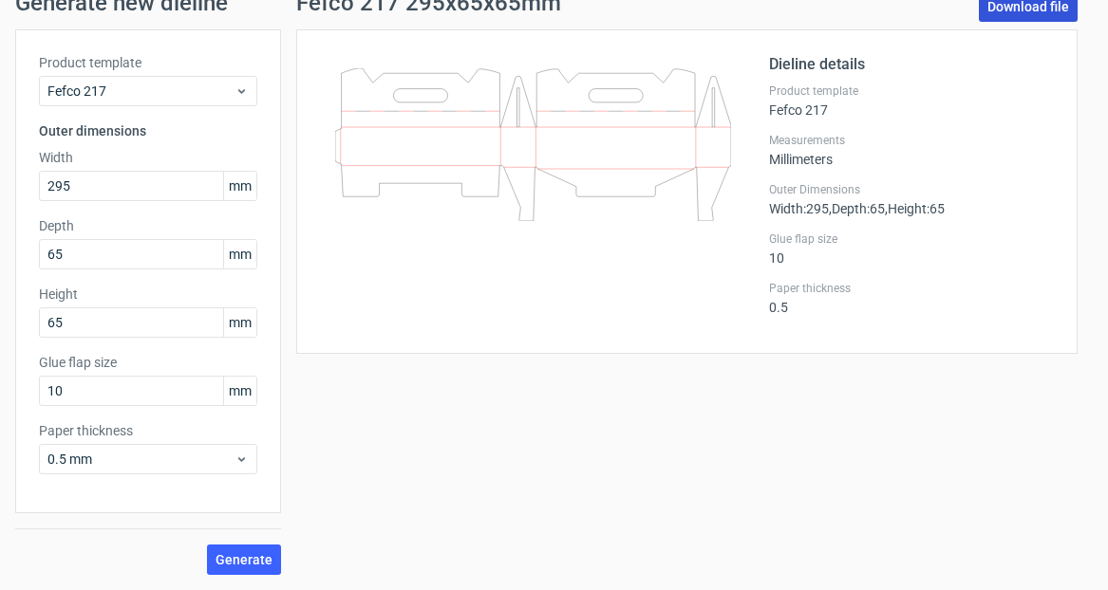
click at [1010, 16] on link "Download file" at bounding box center [1028, 6] width 99 height 30
click at [545, 378] on div "Fefco 217 295x65x65mm Download file Dieline details Product template Fefco 217 …" at bounding box center [686, 283] width 811 height 584
